Goal: Task Accomplishment & Management: Manage account settings

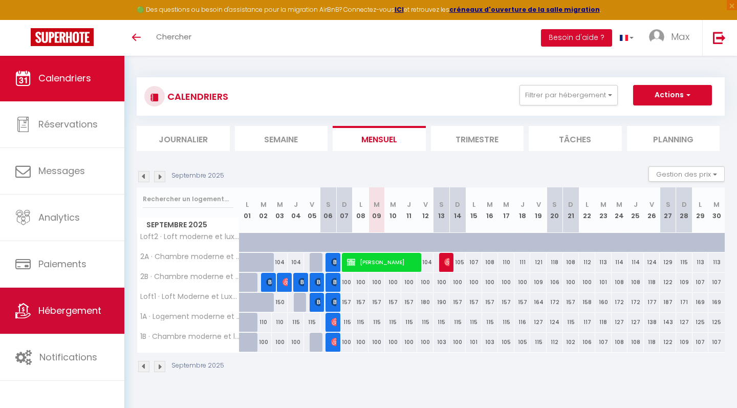
click at [77, 316] on span "Hébergement" at bounding box center [69, 310] width 63 height 13
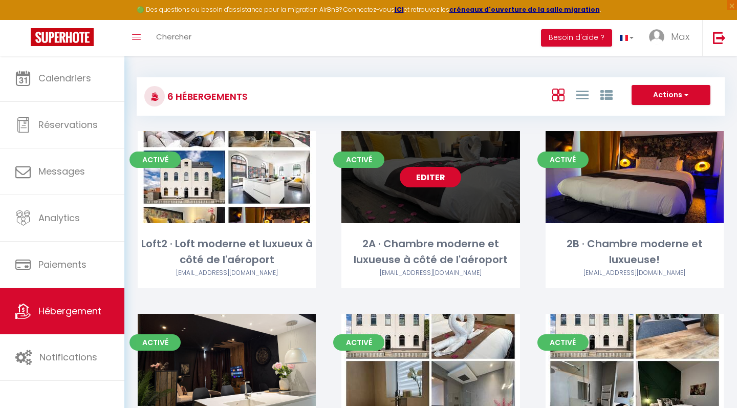
click at [442, 178] on link "Editer" at bounding box center [430, 177] width 61 height 20
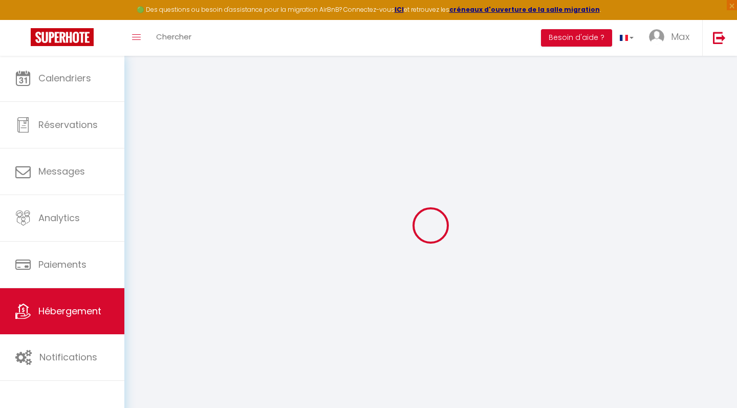
checkbox input "false"
checkbox input "true"
checkbox input "false"
select select "16:00"
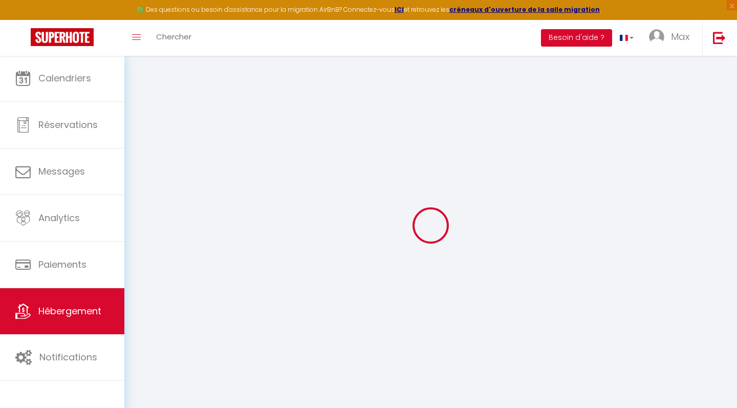
select select "23:30"
select select "11:00"
select select "30"
select select "120"
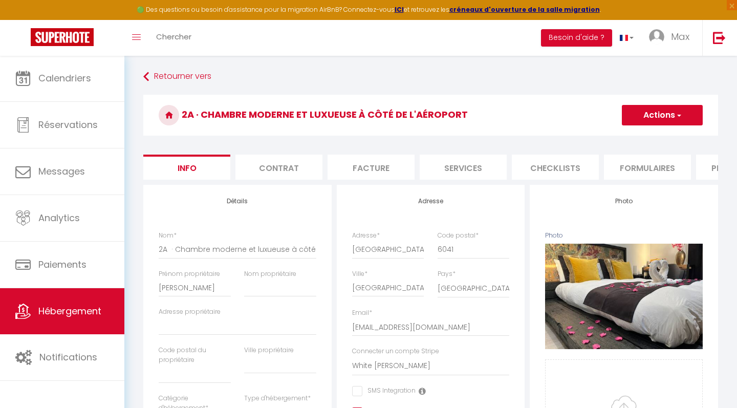
checkbox input "false"
checkbox input "true"
checkbox input "false"
select select "270"
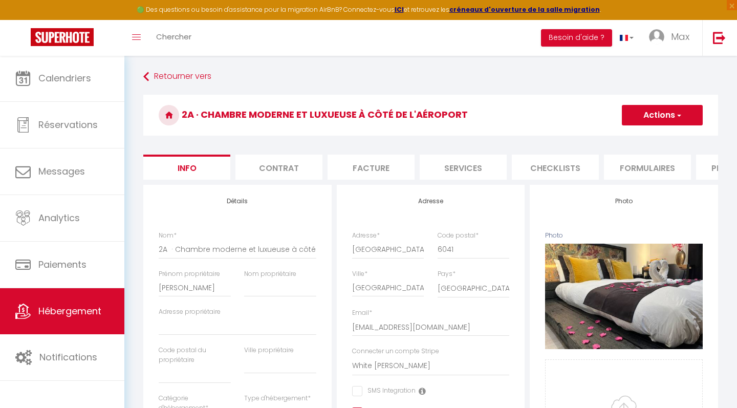
select select "EUR"
select select
select select "16339-1060150956026527334"
click at [488, 165] on li "Services" at bounding box center [463, 167] width 87 height 25
select select
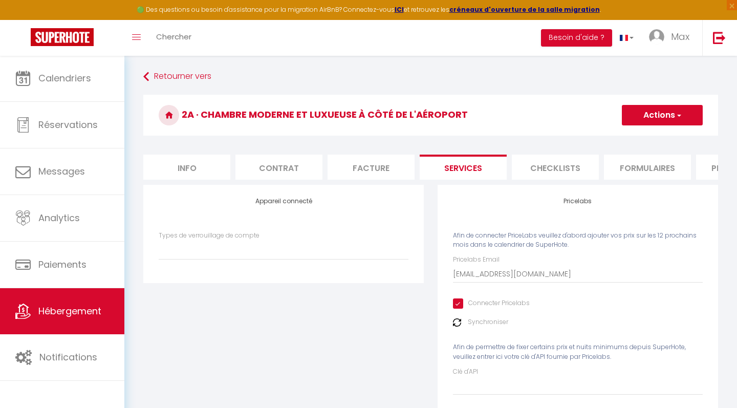
click at [553, 165] on li "Checklists" at bounding box center [555, 167] width 87 height 25
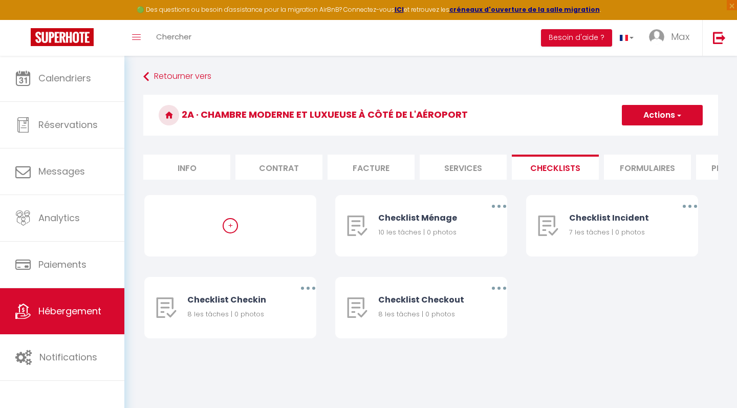
click at [634, 167] on li "Formulaires" at bounding box center [647, 167] width 87 height 25
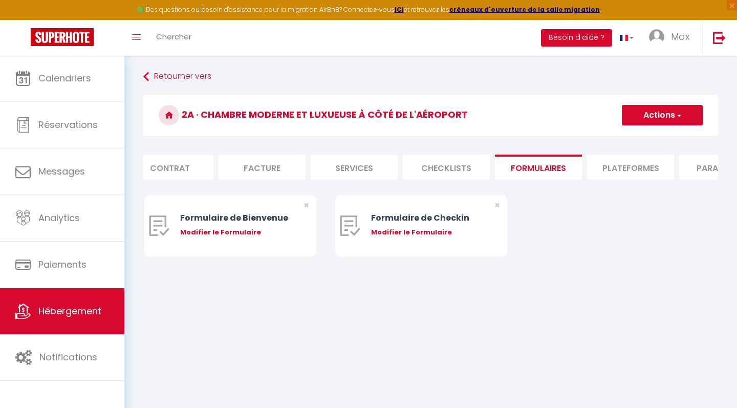
scroll to position [0, 110]
click at [634, 167] on li "Plateformes" at bounding box center [630, 167] width 87 height 25
select select
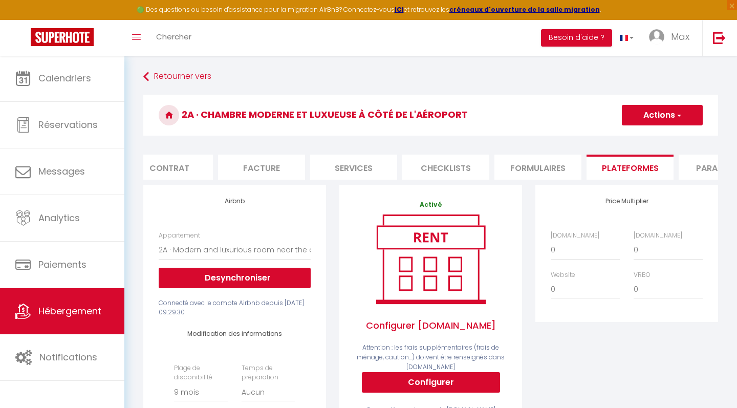
scroll to position [0, 172]
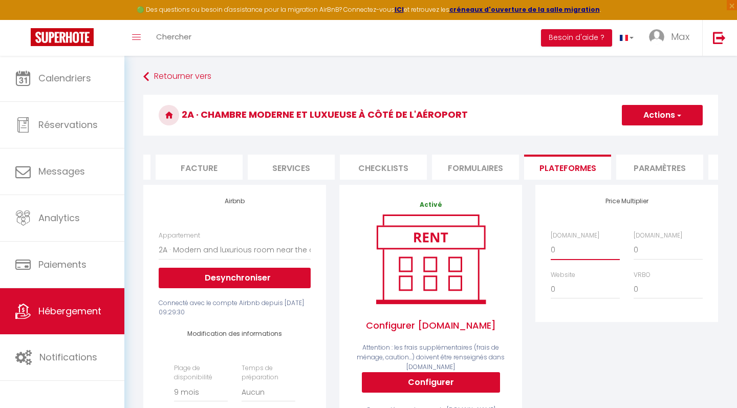
select select "+ 10 %"
select select
select select "+ 10 %"
select select
click at [658, 109] on button "Actions" at bounding box center [662, 115] width 81 height 20
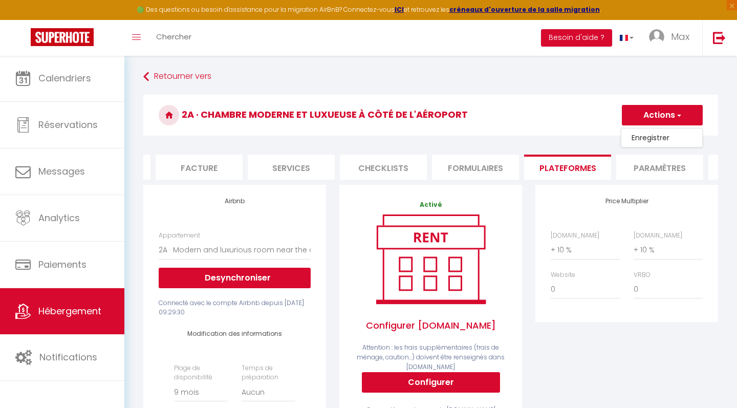
click at [645, 133] on link "Enregistrer" at bounding box center [662, 137] width 81 height 13
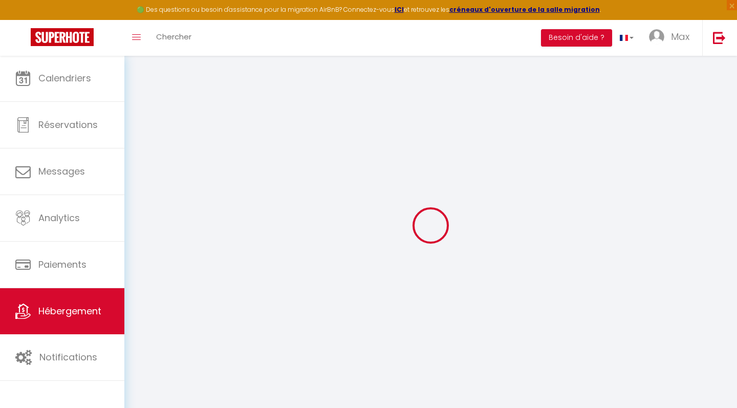
select select "270"
select select "EUR"
select select
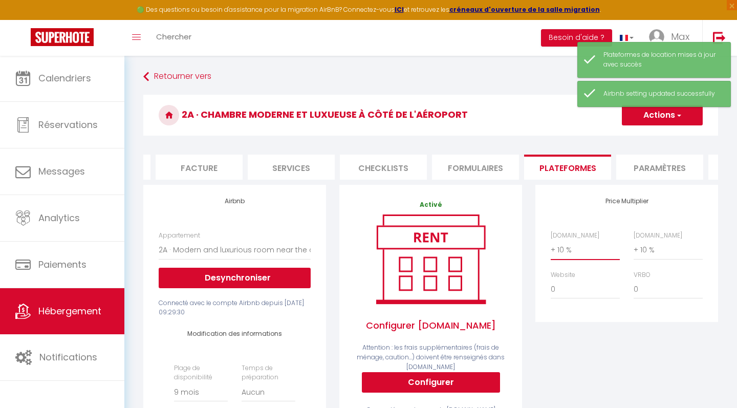
select select "0"
select select
click at [519, 112] on h3 "2A · Chambre moderne et luxueuse à côté de l'aéroport" at bounding box center [430, 115] width 575 height 41
click at [661, 115] on button "Actions" at bounding box center [662, 115] width 81 height 20
click at [650, 133] on link "Enregistrer" at bounding box center [662, 137] width 81 height 13
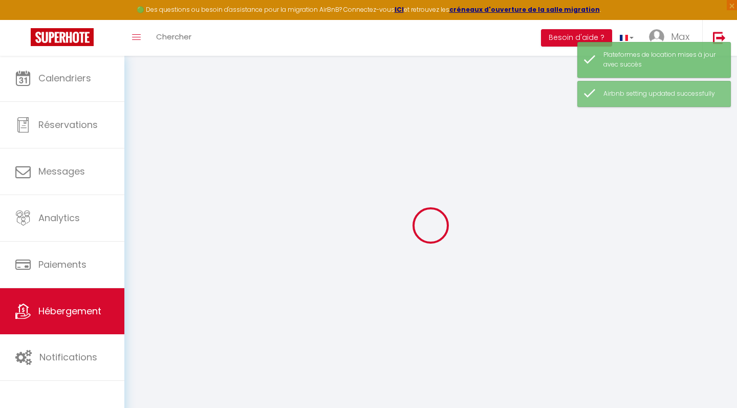
select select "270"
select select "EUR"
select select
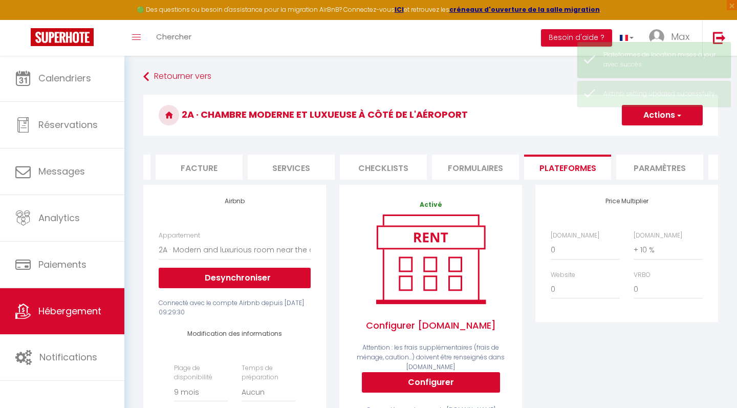
click at [74, 307] on span "Hébergement" at bounding box center [69, 311] width 63 height 13
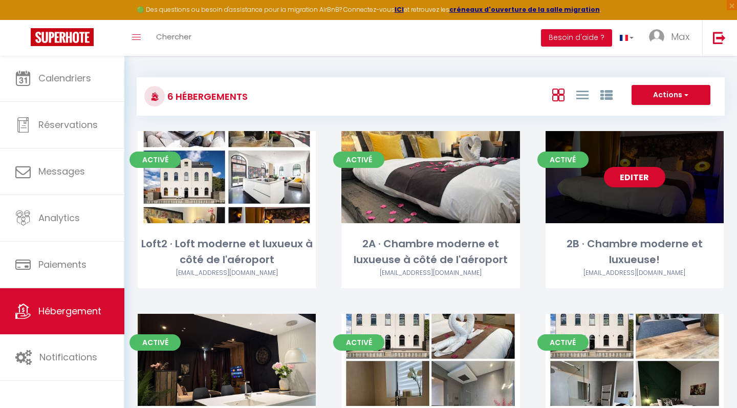
click at [632, 178] on link "Editer" at bounding box center [634, 177] width 61 height 20
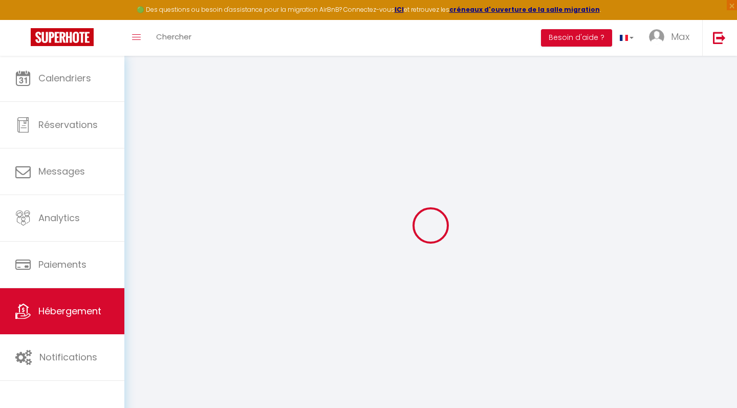
select select
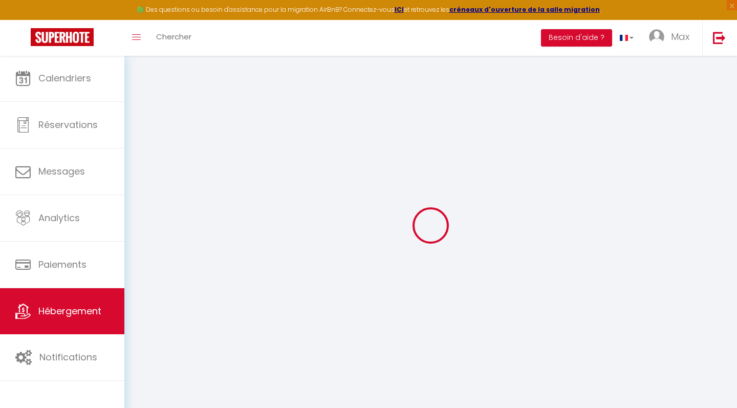
select select
checkbox input "false"
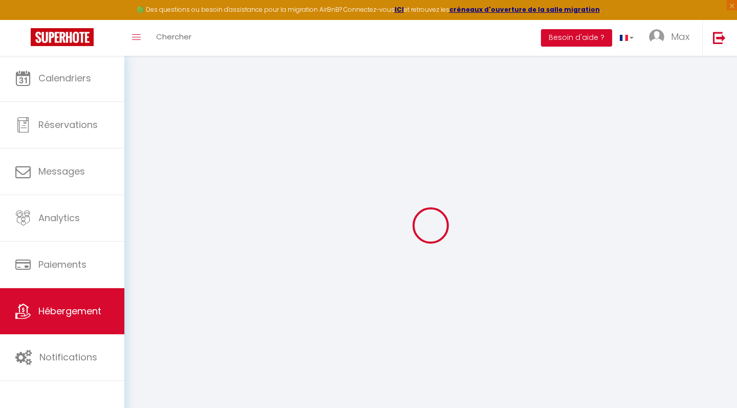
select select
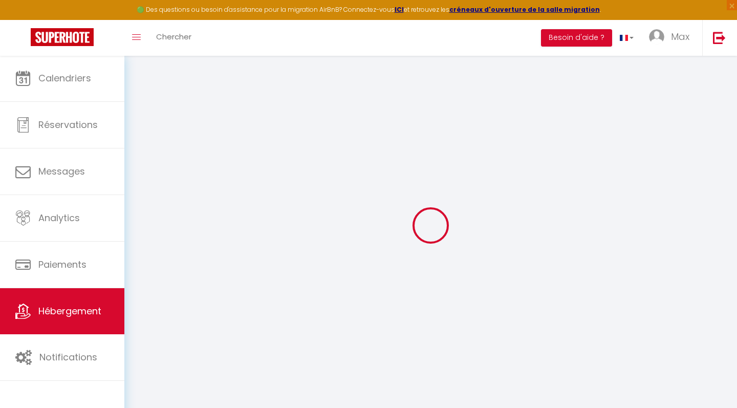
select select
checkbox input "false"
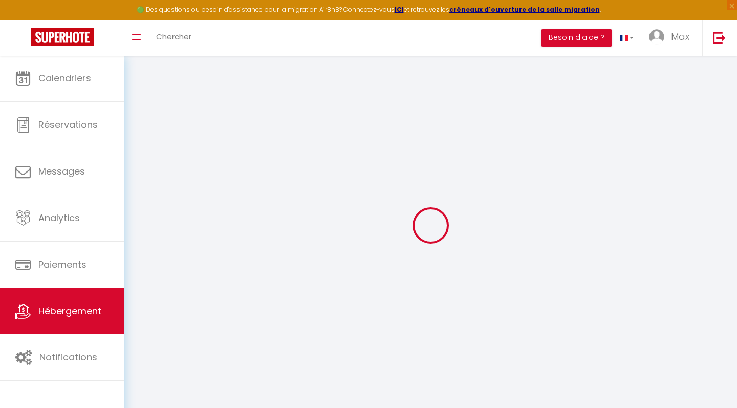
checkbox input "false"
select select
type input "2B · Chambre moderne et luxueuse!"
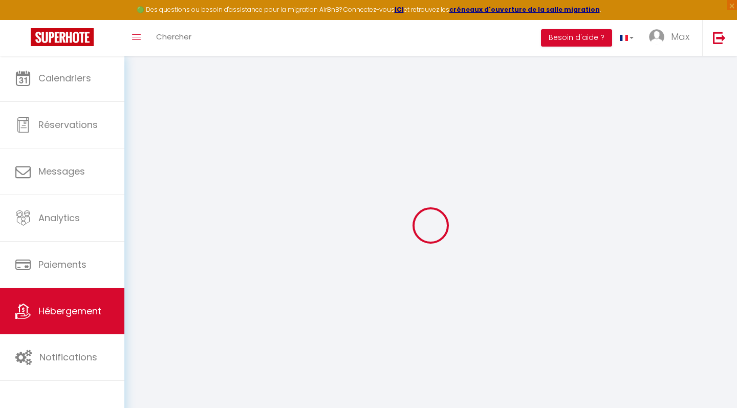
type input "Vincent"
select select "2"
type input "150"
type input "2.00"
type input "150"
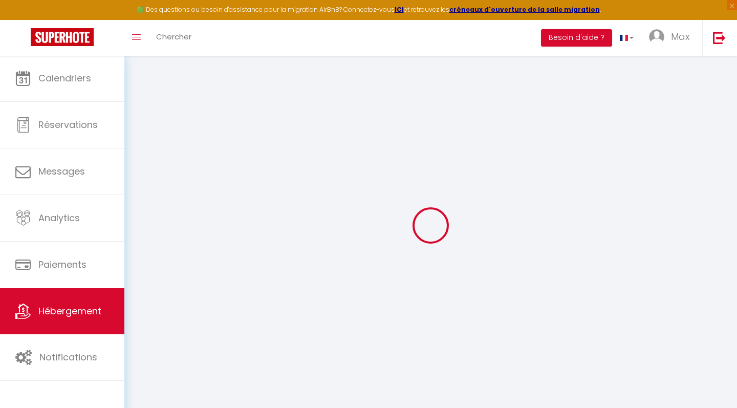
type input "6"
select select
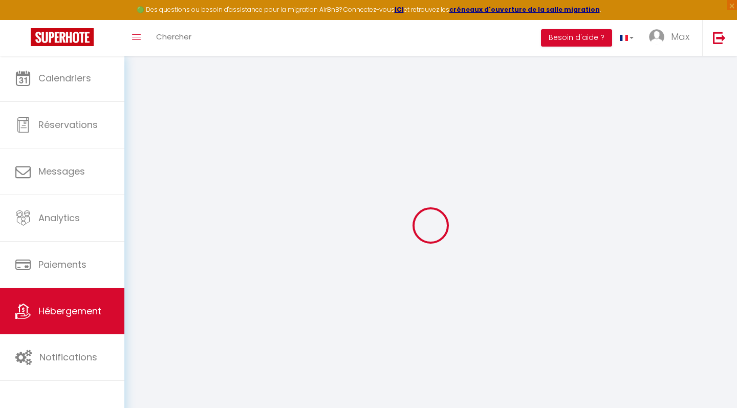
select select
type input "Faubourg de Bruxelles 142"
type input "6041"
type input "Charleroi"
select select "23"
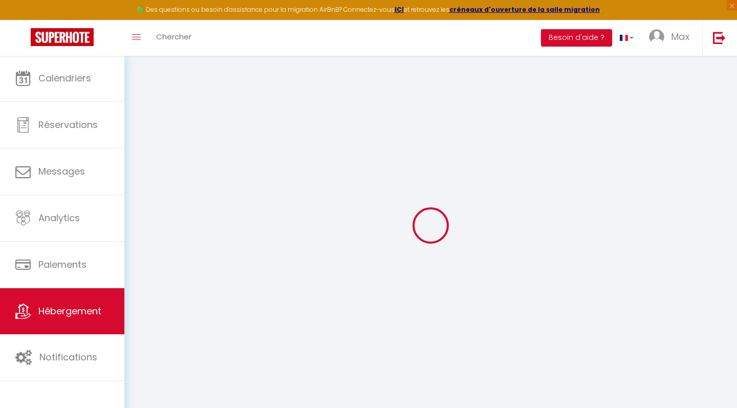
type input "[EMAIL_ADDRESS][DOMAIN_NAME]"
select select "15814"
checkbox input "false"
checkbox input "true"
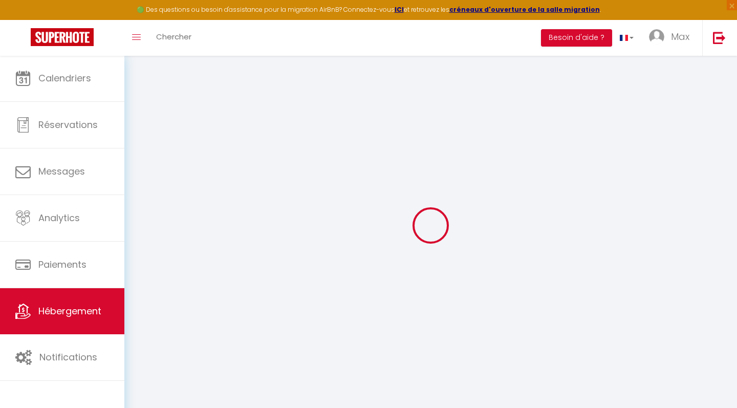
checkbox input "false"
type input "25"
type input "0"
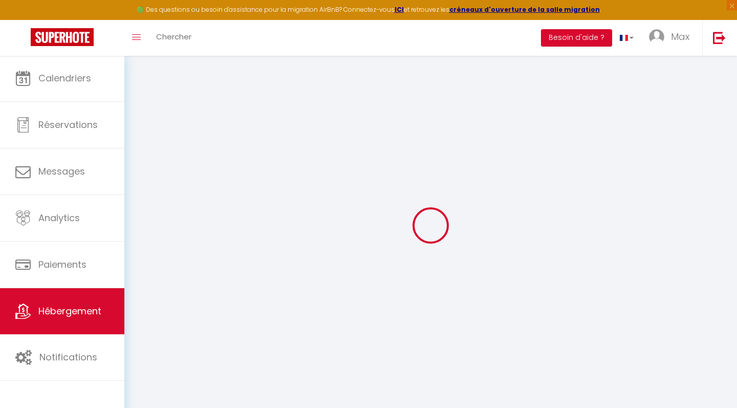
select select
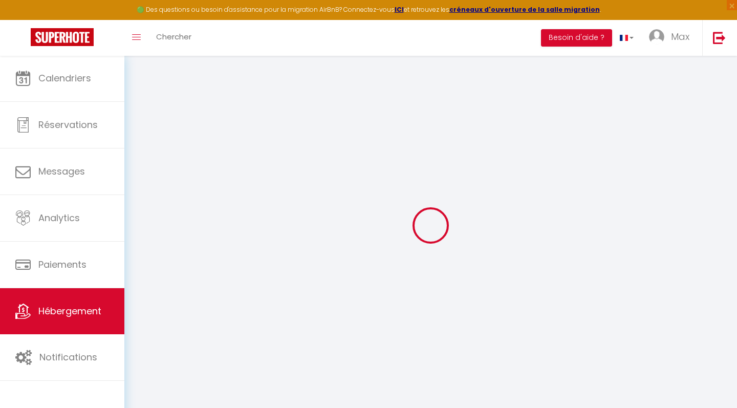
checkbox input "false"
checkbox input "true"
checkbox input "false"
select select
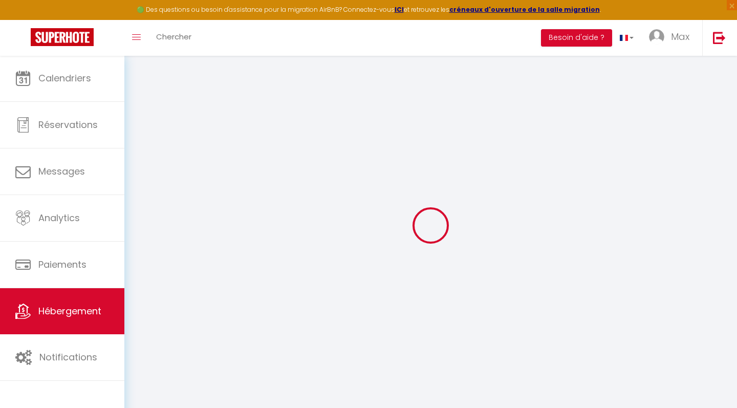
select select
checkbox input "false"
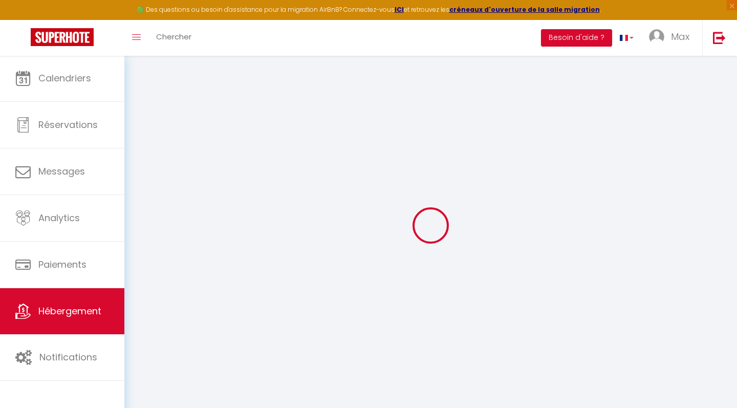
checkbox input "true"
checkbox input "false"
checkbox input "true"
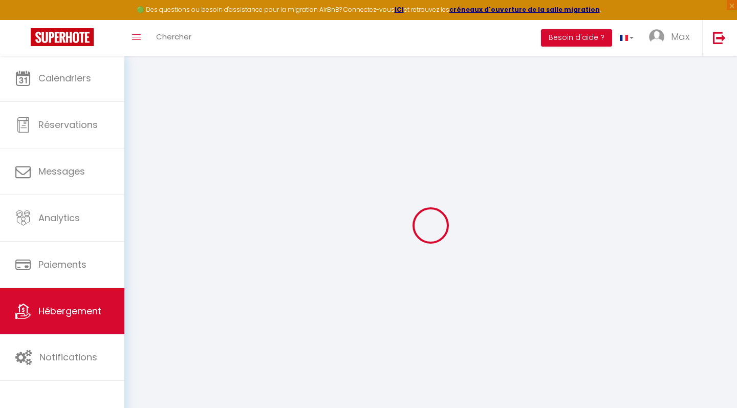
checkbox input "true"
checkbox input "false"
checkbox input "true"
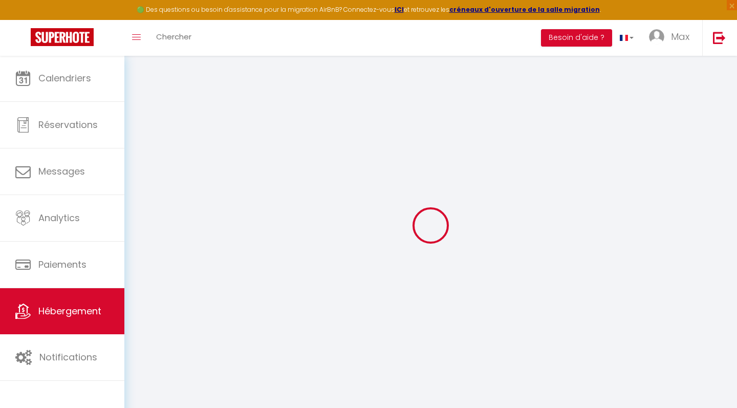
checkbox input "false"
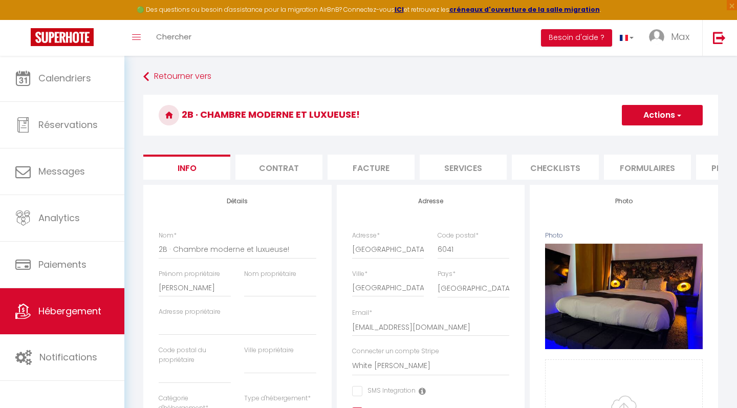
click at [632, 178] on li "Formulaires" at bounding box center [647, 167] width 87 height 25
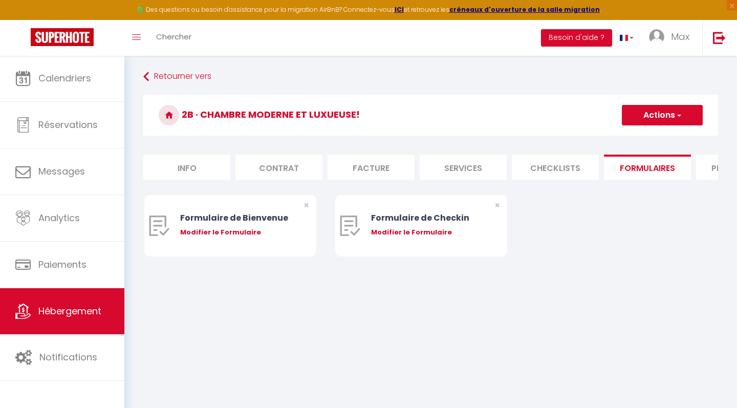
scroll to position [0, 59]
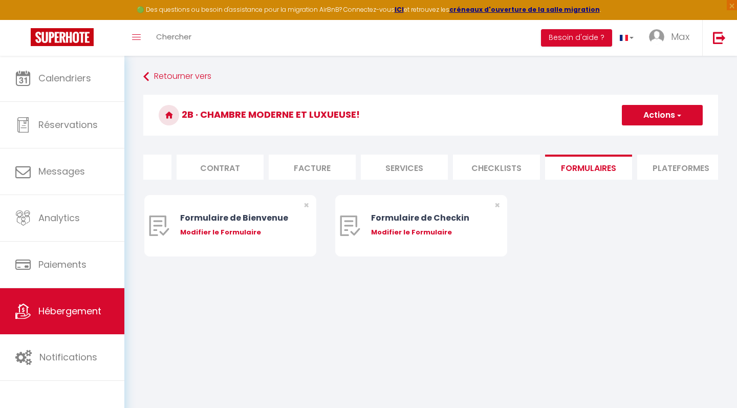
click at [662, 166] on li "Plateformes" at bounding box center [680, 167] width 87 height 25
select select
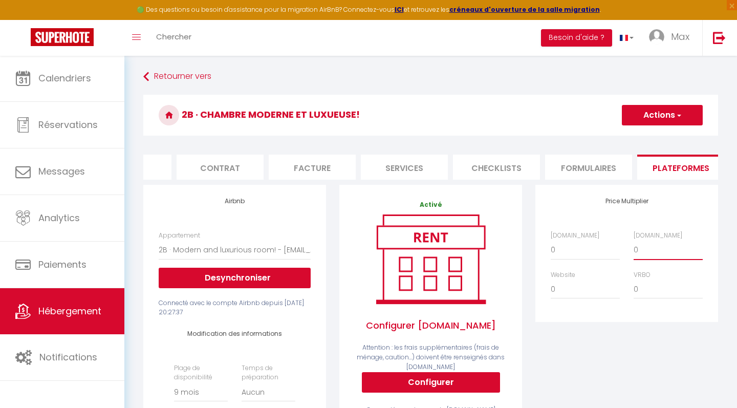
select select "+ 10 %"
select select
click at [677, 114] on span "button" at bounding box center [678, 115] width 7 height 10
click at [651, 133] on link "Enregistrer" at bounding box center [662, 137] width 81 height 13
select select "270"
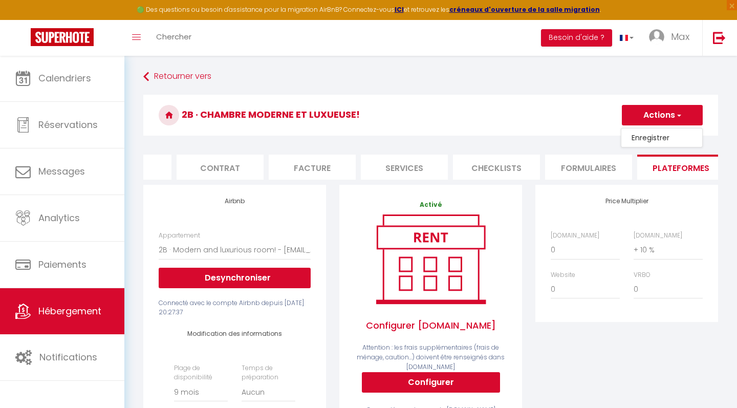
select select "EUR"
select select
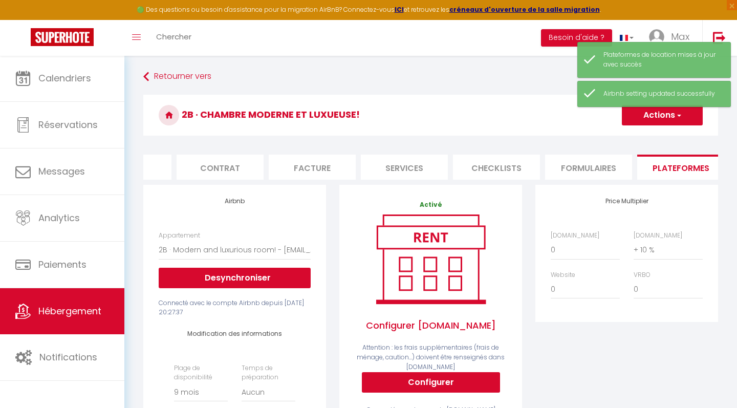
click at [78, 328] on link "Hébergement" at bounding box center [62, 311] width 124 height 46
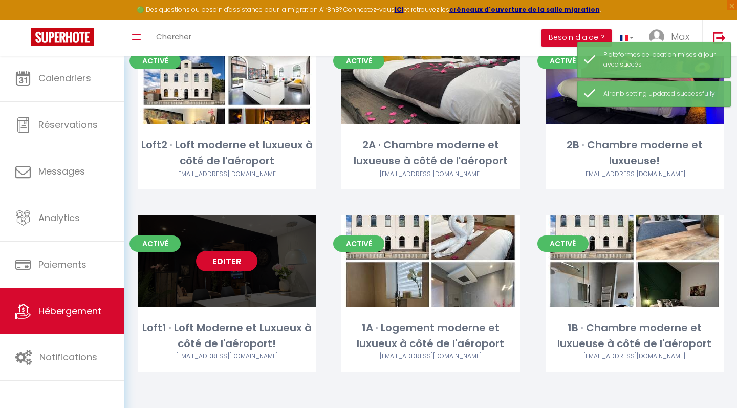
scroll to position [98, 0]
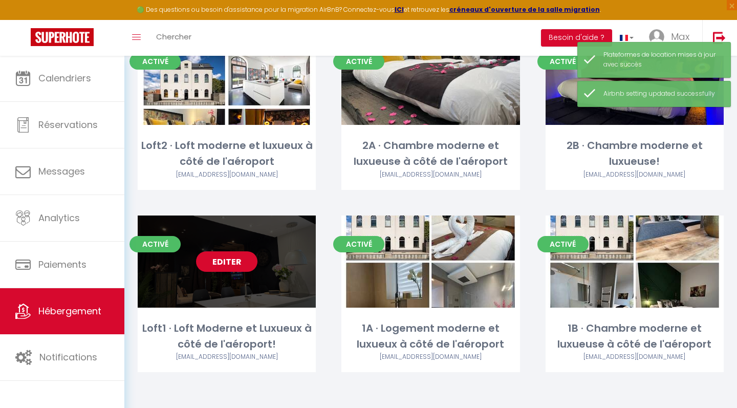
click at [234, 263] on link "Editer" at bounding box center [226, 261] width 61 height 20
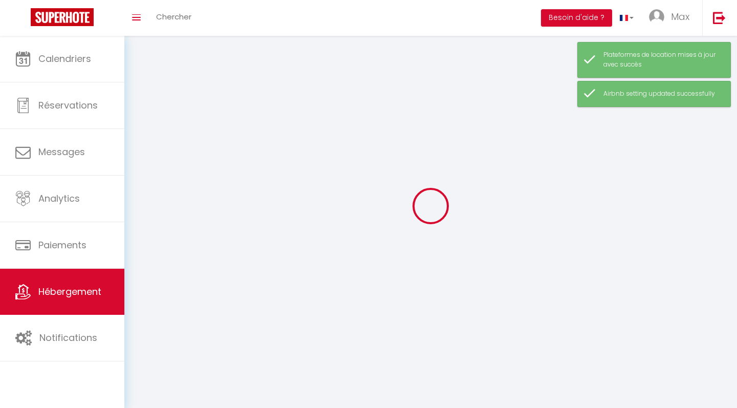
select select
select select "28"
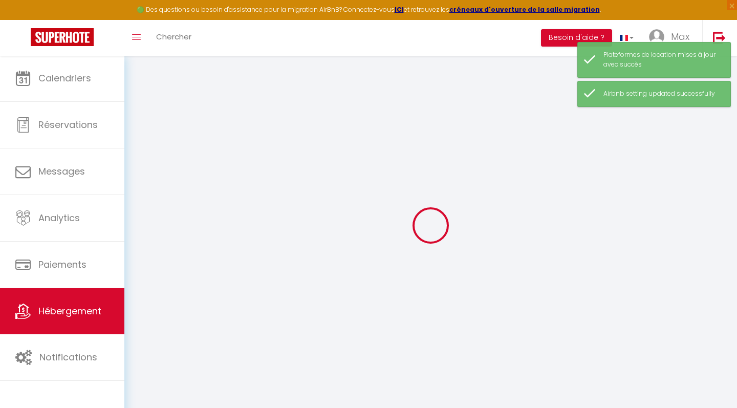
select select
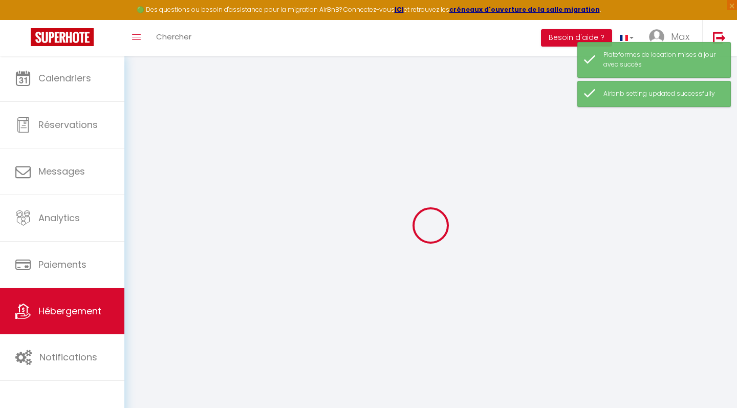
select select
checkbox input "false"
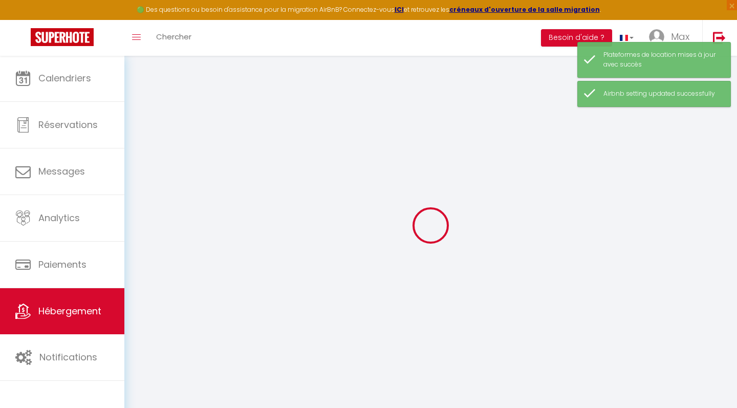
select select
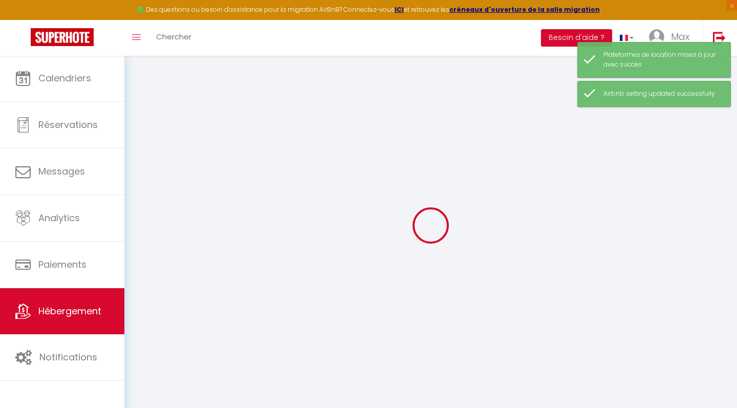
select select
checkbox input "false"
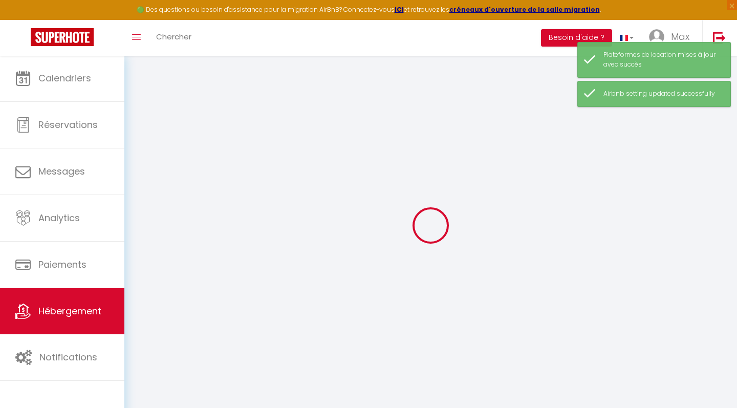
checkbox input "false"
select select
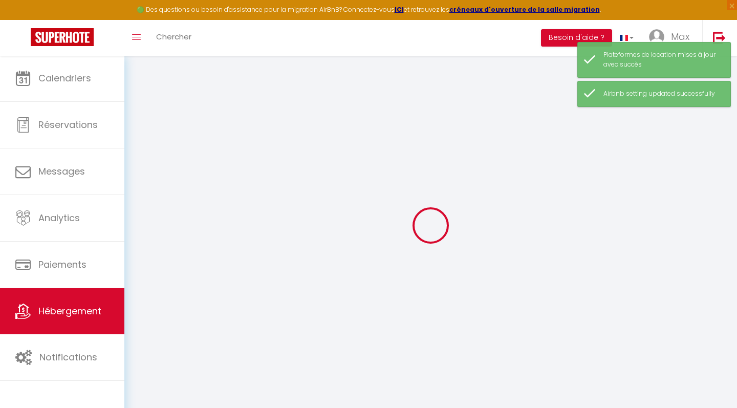
select select
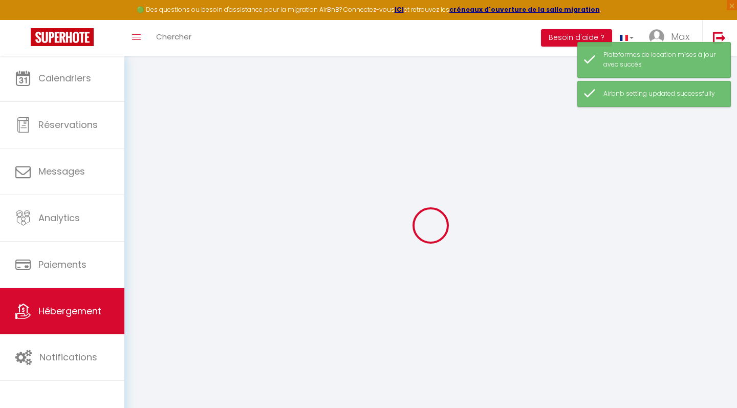
checkbox input "false"
select select
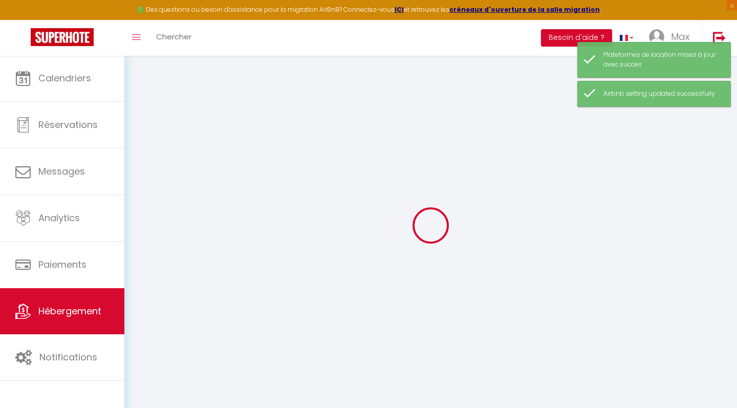
select select
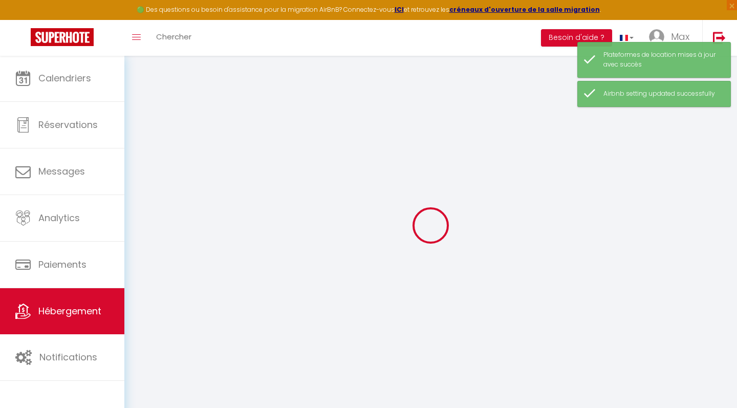
select select
checkbox input "false"
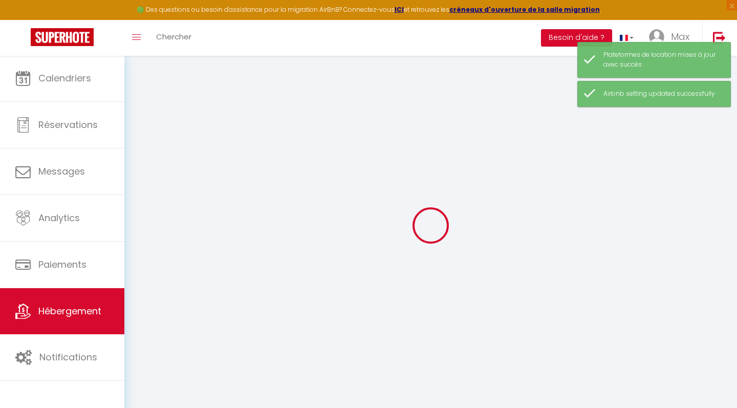
checkbox input "false"
select select
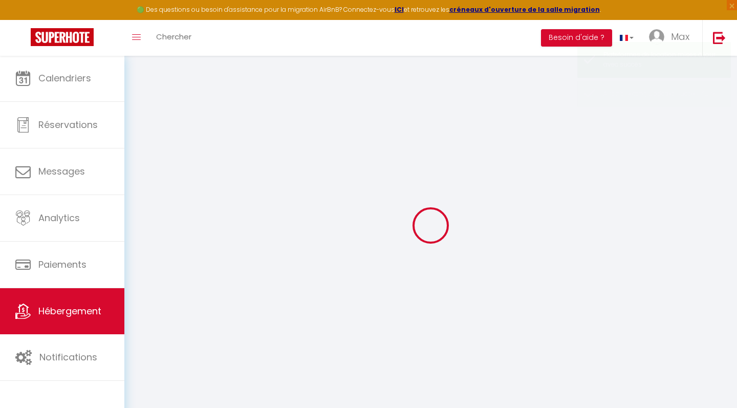
type input "Loft1 · Loft Moderne et Luxueux à côté de l'aéroport!"
type input "Vincent"
select select "loft"
select select "2"
type input "295"
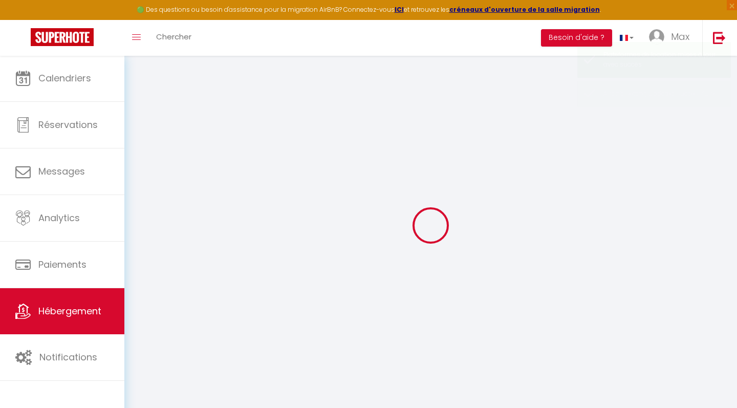
type input "2.00"
type input "200"
type input "6"
select select
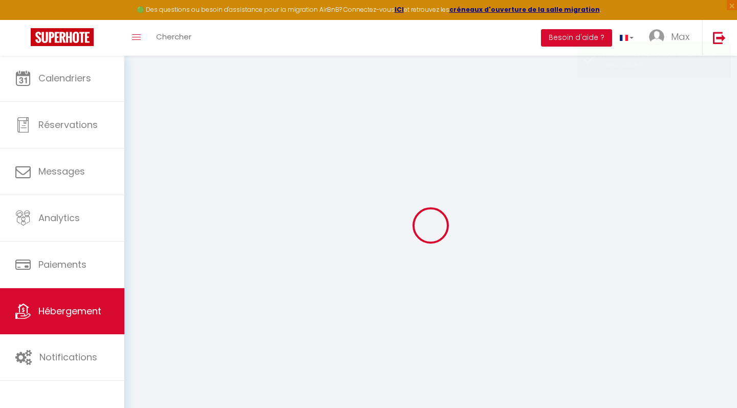
select select
type input "Faubourg de Bruxelles 142"
type input "6041"
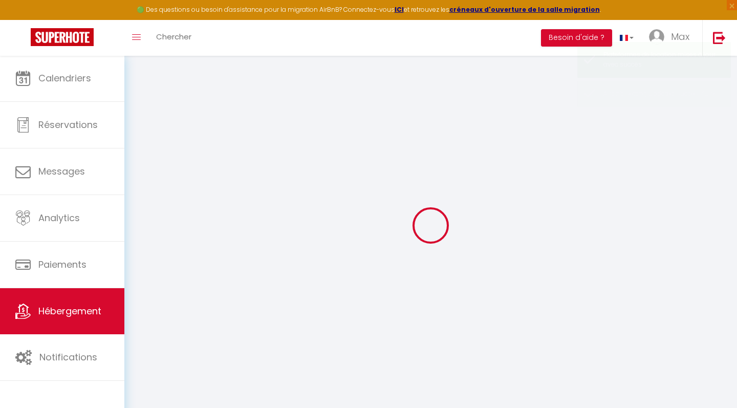
type input "Charleroi"
select select "23"
type input "[EMAIL_ADDRESS][DOMAIN_NAME]"
select select "15814"
checkbox input "false"
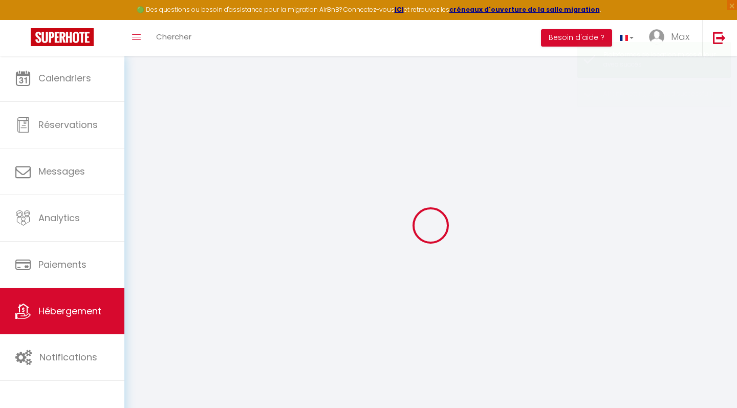
checkbox input "true"
checkbox input "false"
type input "25"
type input "0"
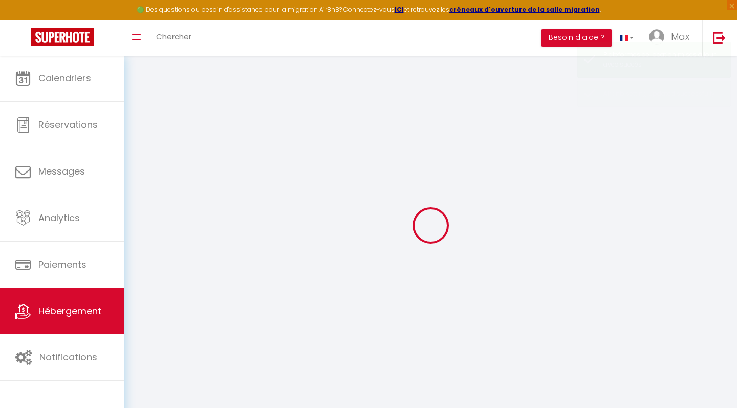
type input "0"
select select
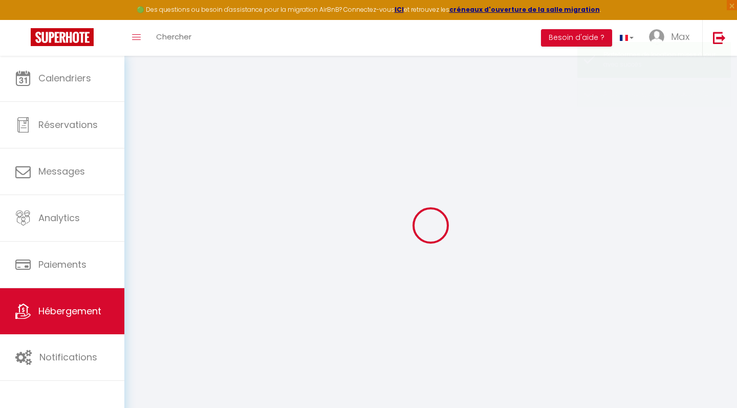
select select
checkbox input "false"
checkbox input "true"
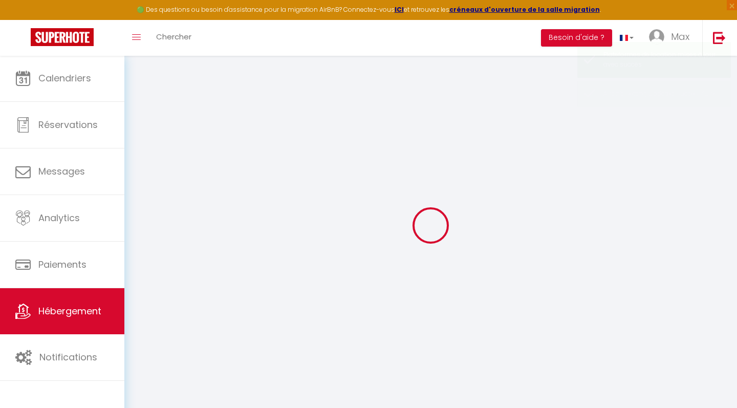
checkbox input "false"
select select
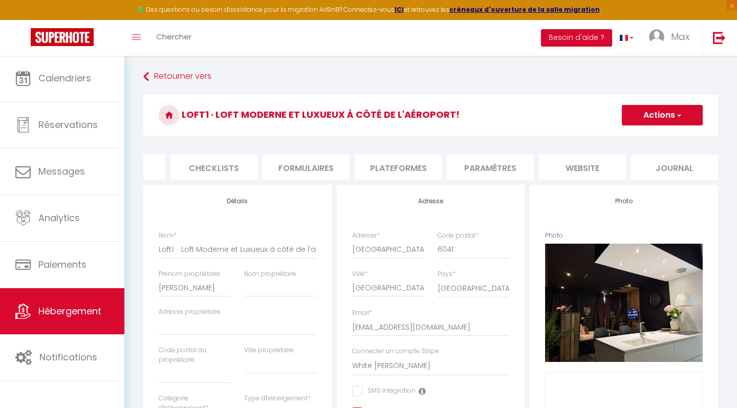
scroll to position [0, 271]
click at [466, 165] on li "Plateformes" at bounding box center [468, 167] width 87 height 25
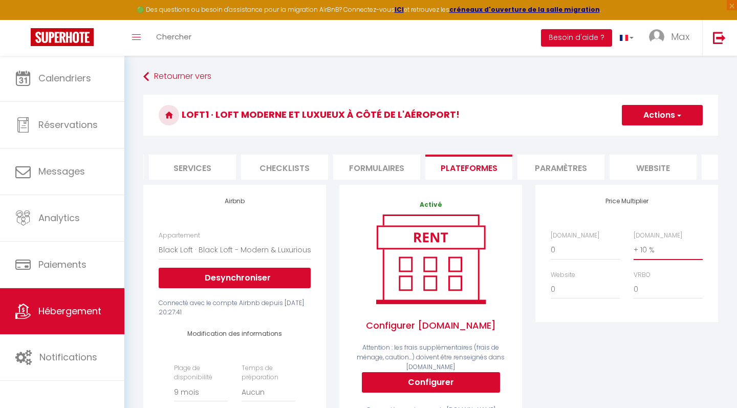
click at [669, 122] on button "Actions" at bounding box center [662, 115] width 81 height 20
click at [652, 140] on link "Enregistrer" at bounding box center [662, 137] width 81 height 13
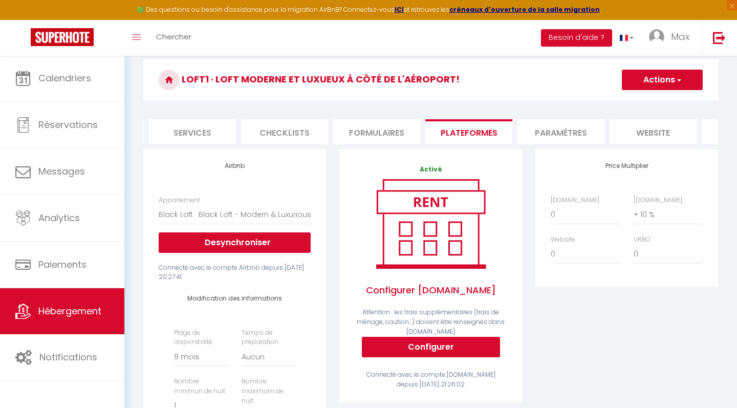
scroll to position [6, 0]
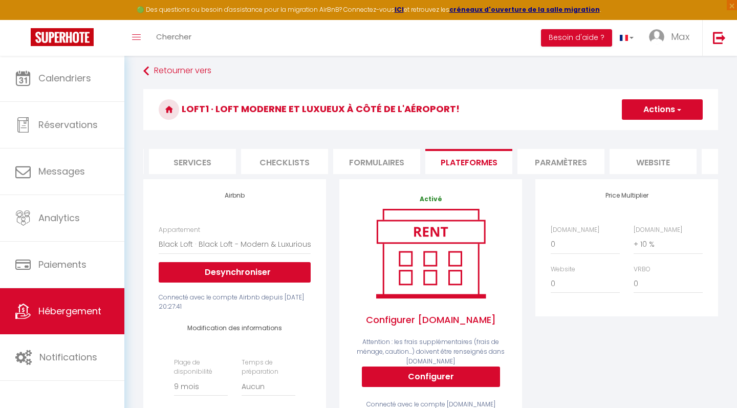
click at [72, 311] on span "Hébergement" at bounding box center [69, 311] width 63 height 13
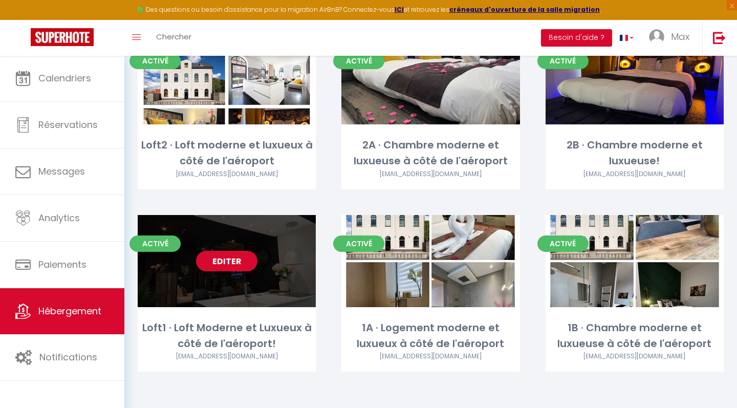
scroll to position [98, 0]
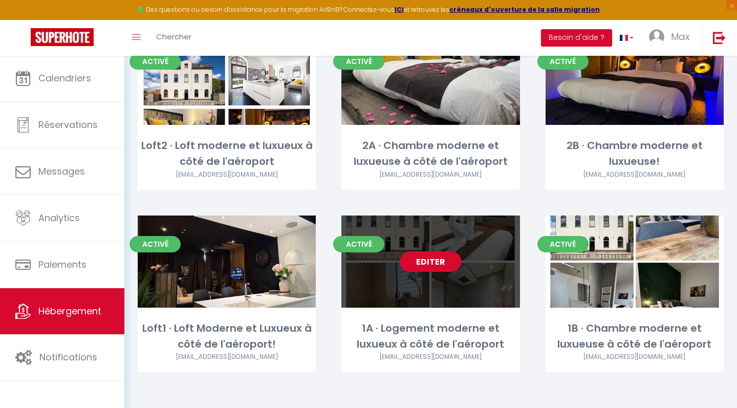
click at [437, 266] on link "Editer" at bounding box center [430, 261] width 61 height 20
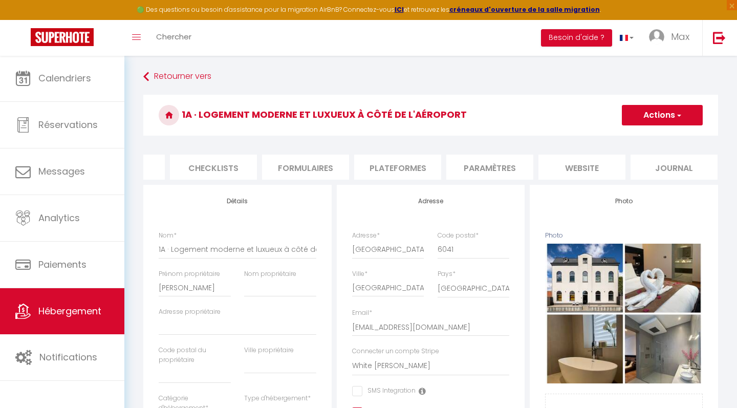
scroll to position [0, 341]
click at [417, 163] on li "Plateformes" at bounding box center [398, 167] width 87 height 25
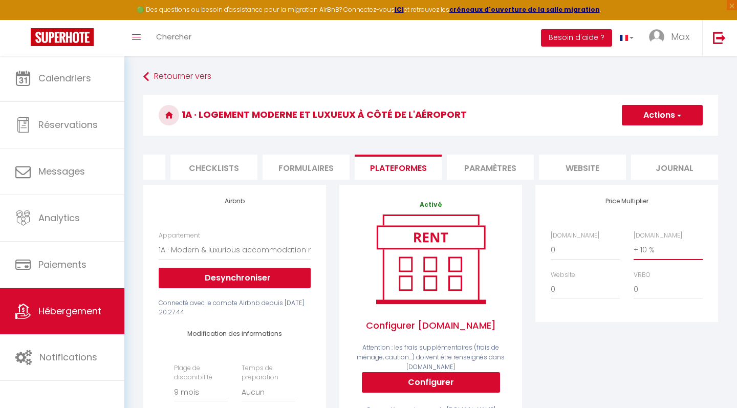
click at [668, 112] on button "Actions" at bounding box center [662, 115] width 81 height 20
click at [657, 133] on link "Enregistrer" at bounding box center [662, 137] width 81 height 13
click at [640, 123] on button "Actions" at bounding box center [662, 115] width 81 height 20
click at [640, 135] on link "Enregistrer" at bounding box center [662, 137] width 81 height 13
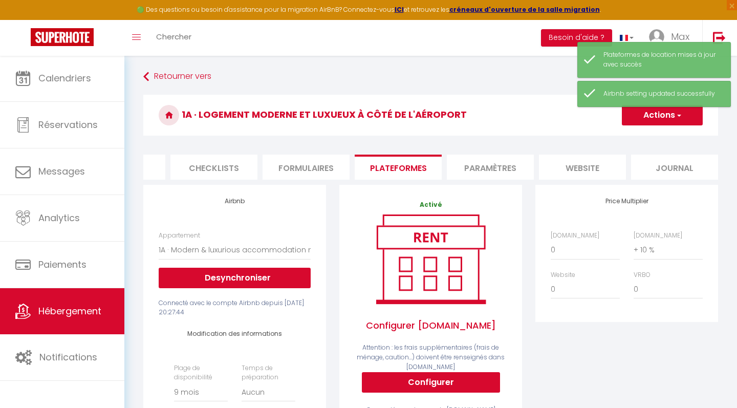
click at [76, 304] on link "Hébergement" at bounding box center [62, 311] width 124 height 46
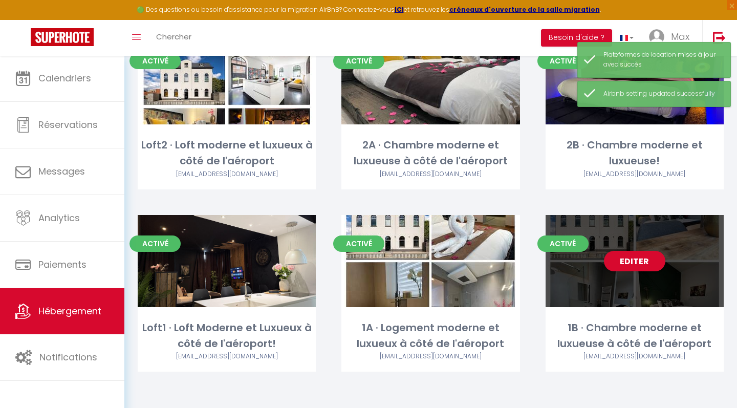
scroll to position [98, 0]
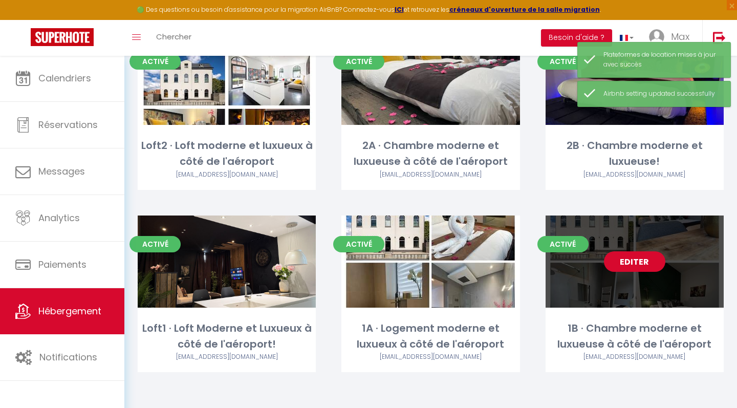
click at [637, 260] on link "Editer" at bounding box center [634, 261] width 61 height 20
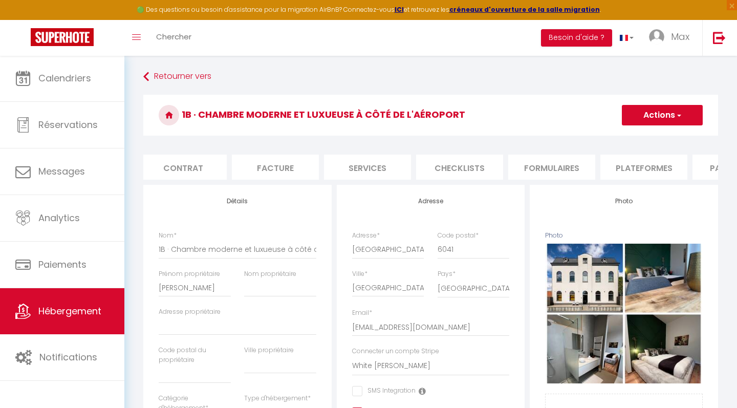
scroll to position [0, 138]
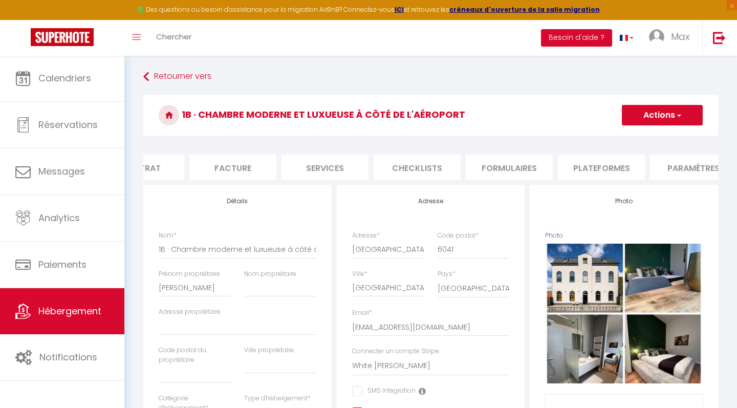
click at [606, 169] on li "Plateformes" at bounding box center [601, 167] width 87 height 25
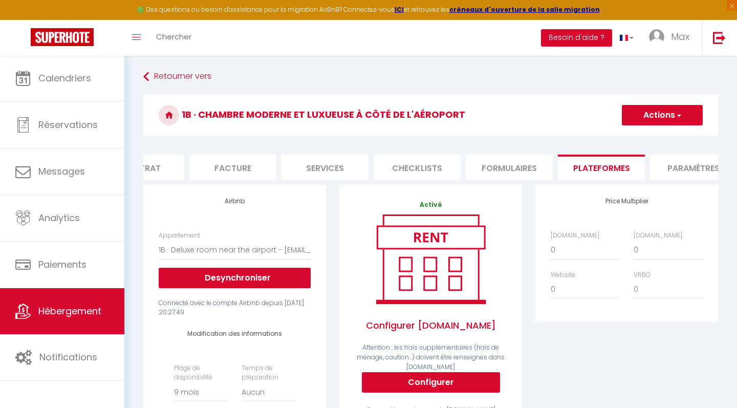
scroll to position [0, 183]
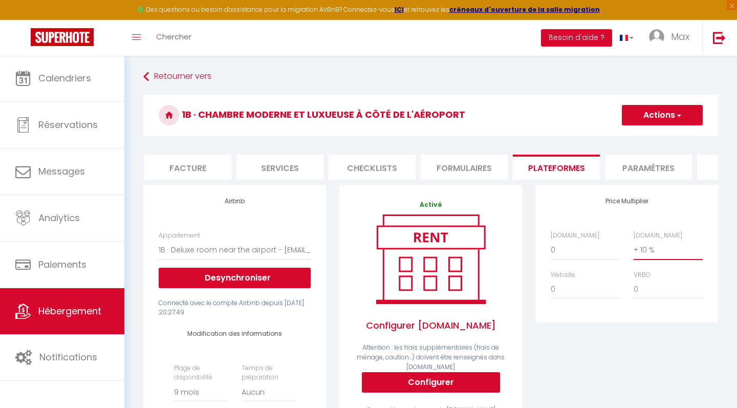
click at [676, 115] on span "button" at bounding box center [678, 115] width 7 height 10
click at [652, 135] on link "Enregistrer" at bounding box center [662, 137] width 81 height 13
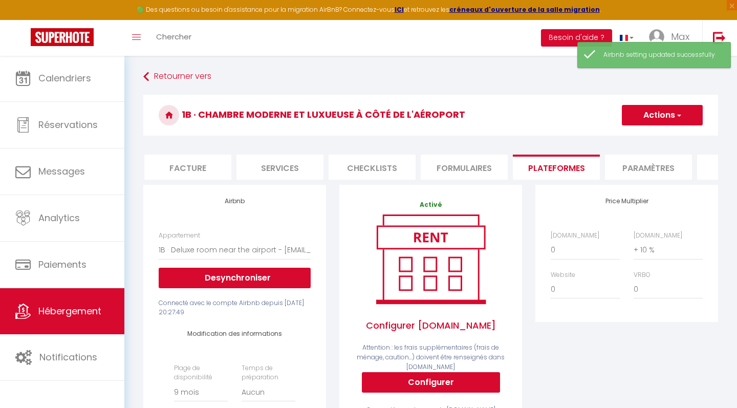
click at [86, 318] on link "Hébergement" at bounding box center [62, 311] width 124 height 46
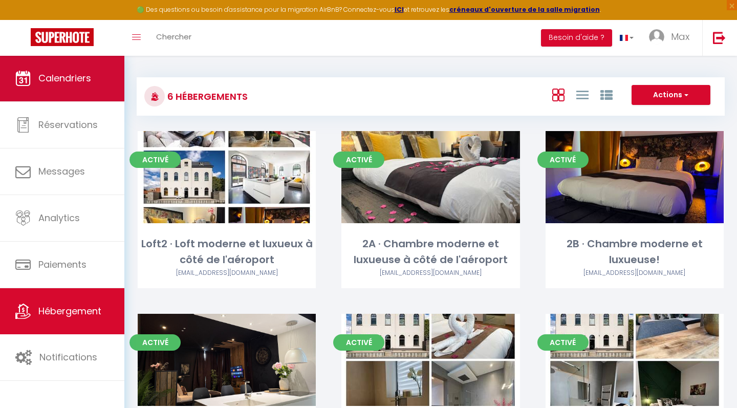
click at [68, 82] on span "Calendriers" at bounding box center [64, 78] width 53 height 13
